Goal: Transaction & Acquisition: Purchase product/service

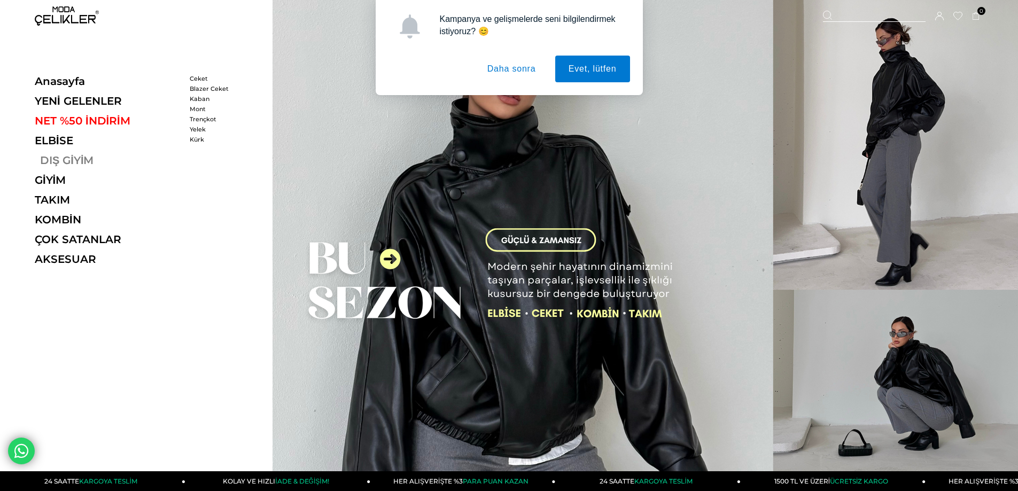
click at [67, 162] on link "DIŞ GİYİM" at bounding box center [108, 160] width 147 height 13
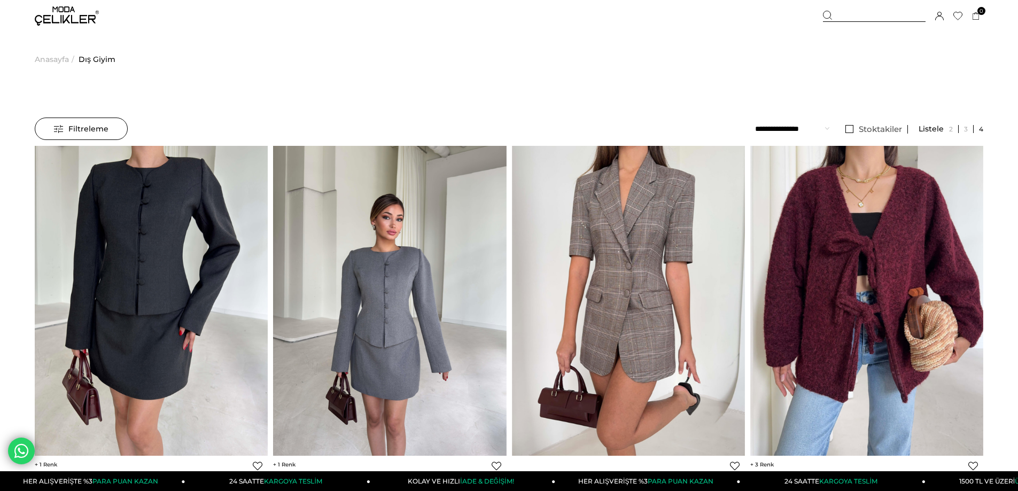
click at [95, 133] on span "Filtreleme" at bounding box center [81, 128] width 55 height 21
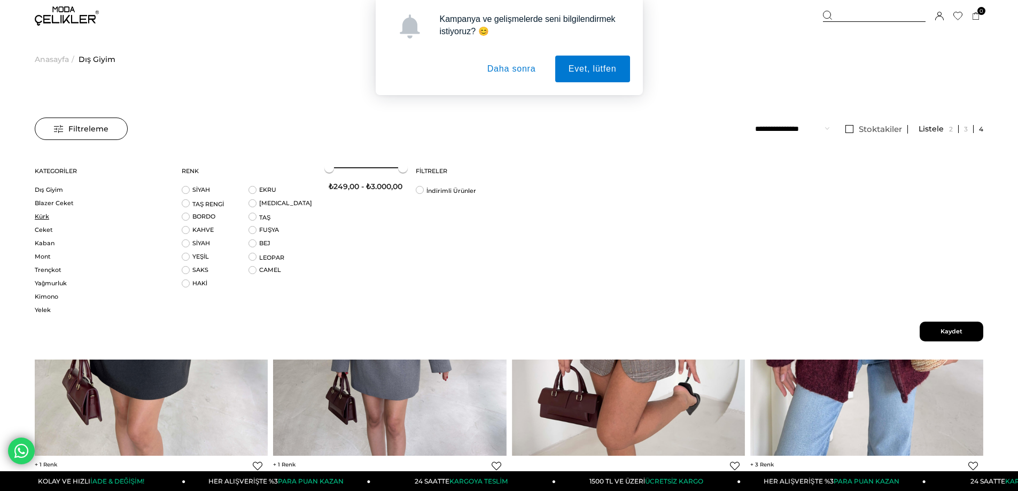
click at [44, 217] on link "Kürk" at bounding box center [102, 217] width 134 height 8
click at [501, 65] on button "Daha sonra" at bounding box center [511, 69] width 75 height 27
